Goal: Navigation & Orientation: Go to known website

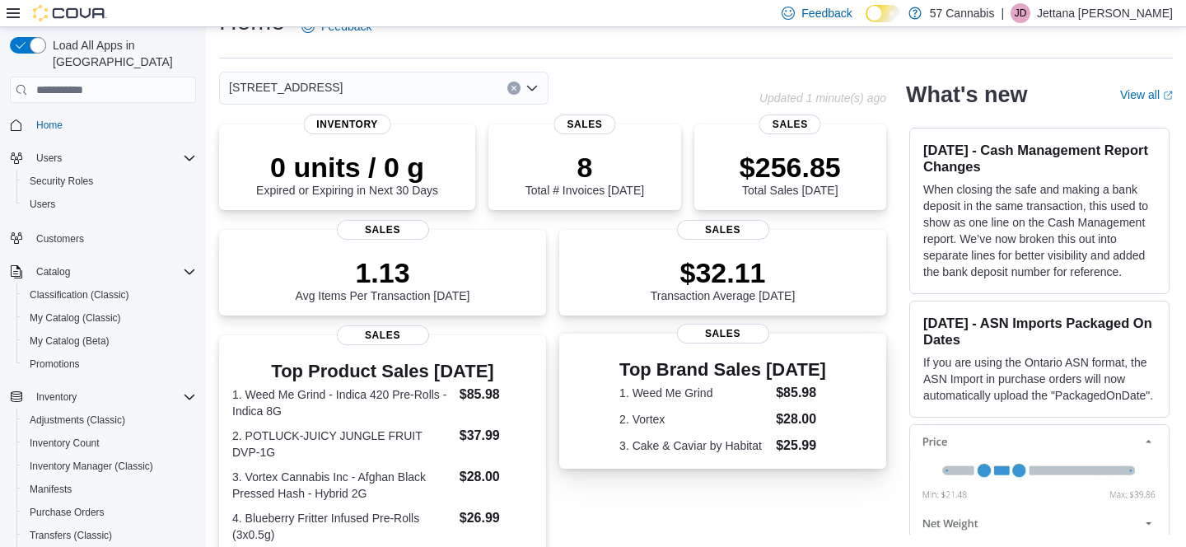
scroll to position [449, 0]
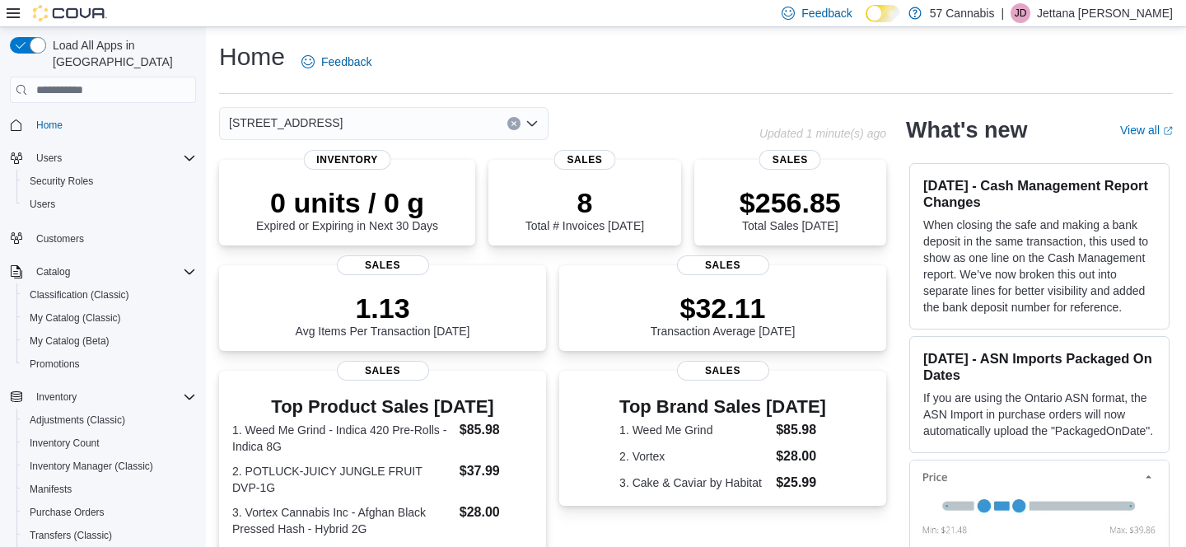
scroll to position [449, 0]
